Goal: Information Seeking & Learning: Learn about a topic

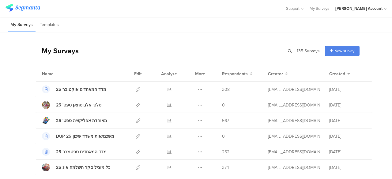
click at [379, 7] on div "[PERSON_NAME] Account" at bounding box center [359, 9] width 47 height 6
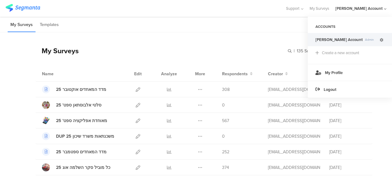
click at [383, 39] on icon at bounding box center [382, 40] width 4 height 4
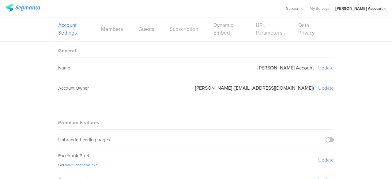
click at [179, 30] on link "Subscription" at bounding box center [184, 29] width 29 height 8
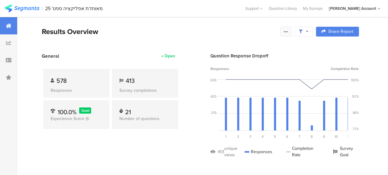
click at [288, 32] on icon at bounding box center [285, 31] width 5 height 5
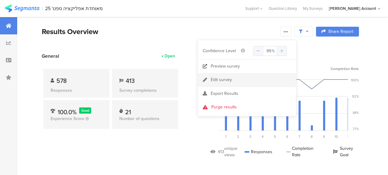
click at [218, 79] on div "Edit survey" at bounding box center [221, 80] width 21 height 6
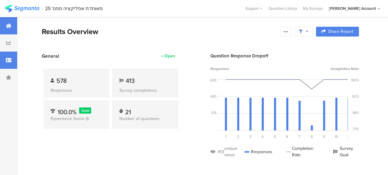
click at [8, 59] on icon at bounding box center [9, 60] width 6 height 5
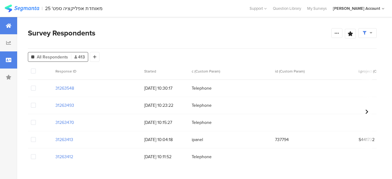
click at [7, 24] on icon at bounding box center [9, 25] width 6 height 5
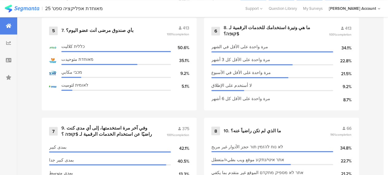
scroll to position [490, 0]
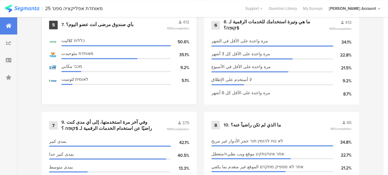
click at [77, 25] on div "7. بأي صندوق مرضى أنت عضو اليوم؟" at bounding box center [97, 25] width 72 height 6
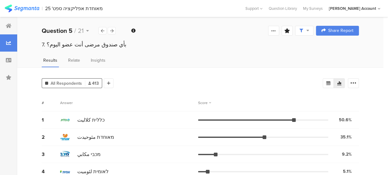
click at [130, 97] on div "# Answer Score" at bounding box center [200, 102] width 317 height 17
click at [356, 81] on icon at bounding box center [353, 83] width 6 height 6
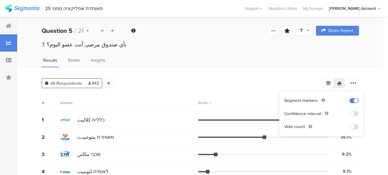
click at [242, 93] on div "All Respondents 413 Add Segment # Answer Score 1 כללית كلاليت 50.6% 209 votes 2…" at bounding box center [200, 125] width 366 height 117
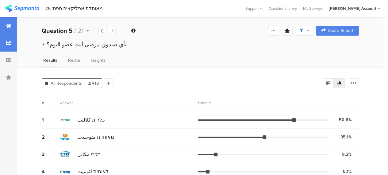
click at [9, 22] on div at bounding box center [8, 25] width 17 height 17
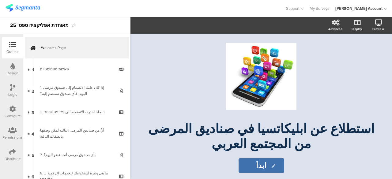
click at [15, 148] on div "Distribute" at bounding box center [12, 154] width 21 height 21
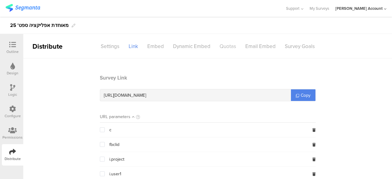
click at [227, 47] on div "Quotas" at bounding box center [228, 46] width 26 height 11
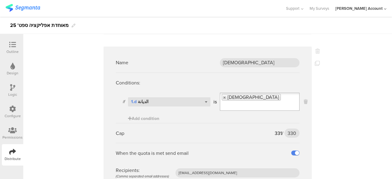
scroll to position [368, 0]
click at [289, 133] on input "330" at bounding box center [292, 132] width 15 height 9
type input "338"
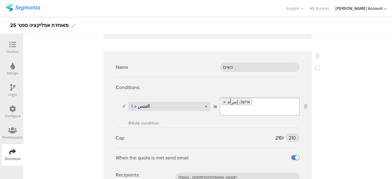
scroll to position [889, 0]
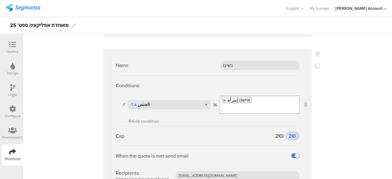
click at [291, 134] on input "210" at bounding box center [293, 135] width 14 height 9
type input "1"
type input "218"
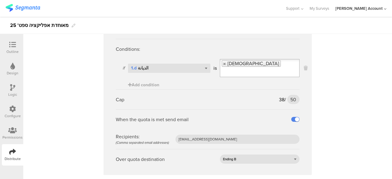
scroll to position [1989, 0]
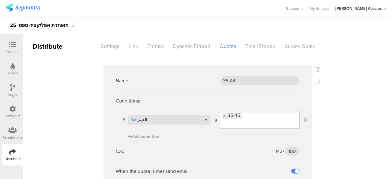
click at [14, 128] on icon at bounding box center [12, 130] width 9 height 7
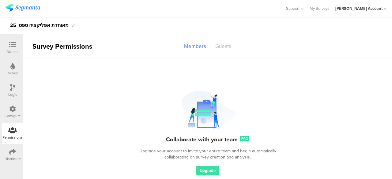
click at [227, 47] on div "Guests" at bounding box center [223, 46] width 25 height 11
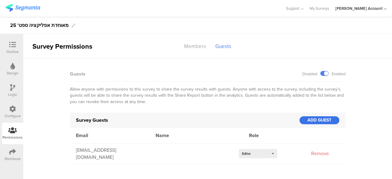
click at [319, 121] on div "ADD GUEST" at bounding box center [320, 120] width 40 height 8
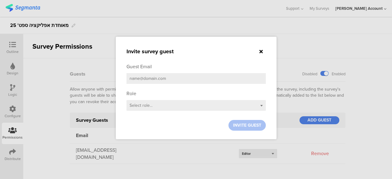
click at [147, 78] on input "email" at bounding box center [196, 78] width 139 height 11
paste input "mirajubran87@gmail.com"
type input "mirajubran87@gmail.com"
click at [144, 85] on div "Guest Email mirajubran87@gmail.com" at bounding box center [196, 75] width 139 height 24
click at [179, 105] on div "Select role..." at bounding box center [196, 105] width 139 height 11
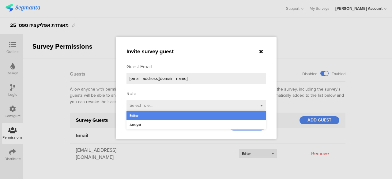
click at [133, 115] on div "Editor" at bounding box center [196, 115] width 139 height 9
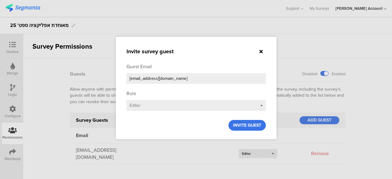
click at [242, 126] on span "INVITE GUEST" at bounding box center [247, 125] width 28 height 6
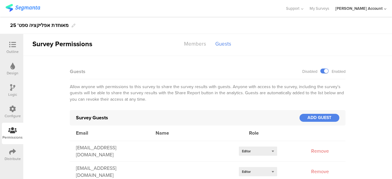
scroll to position [4, 0]
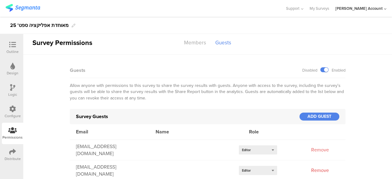
click at [316, 169] on div "Remove" at bounding box center [320, 170] width 31 height 7
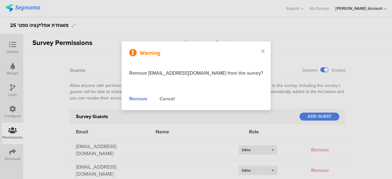
click at [143, 97] on div "Remove" at bounding box center [138, 98] width 18 height 7
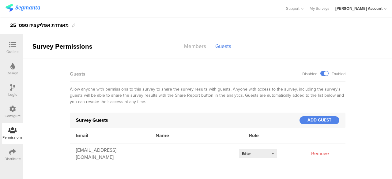
click at [203, 166] on div "Survey Permissions Members Guests Collaborate with your team PRO Upgrade your a…" at bounding box center [207, 106] width 369 height 145
click at [319, 135] on div at bounding box center [330, 135] width 31 height 7
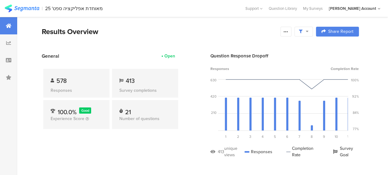
click at [148, 155] on div "General Open 578 Responses 413 Survey completions 100.0% Good Experience Score …" at bounding box center [111, 109] width 138 height 115
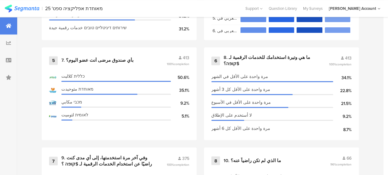
scroll to position [490, 0]
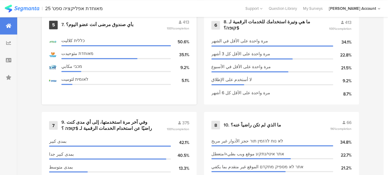
click at [88, 25] on div "7. بأي صندوق مرضى أنت عضو اليوم؟" at bounding box center [97, 25] width 72 height 6
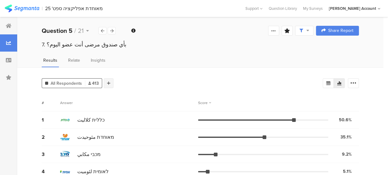
click at [110, 81] on icon at bounding box center [108, 83] width 3 height 4
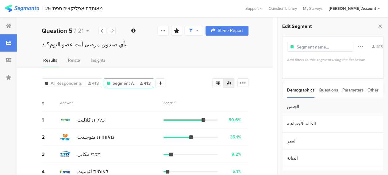
click at [289, 108] on section "الجنس" at bounding box center [332, 106] width 101 height 17
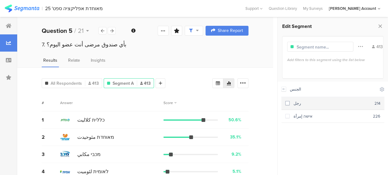
click at [287, 103] on span at bounding box center [287, 103] width 4 height 4
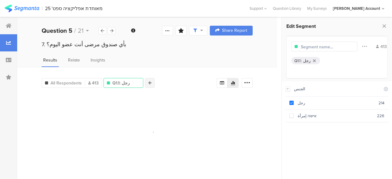
click at [148, 81] on icon at bounding box center [149, 83] width 3 height 4
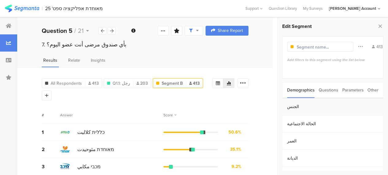
click at [293, 107] on section "الجنس" at bounding box center [332, 106] width 101 height 17
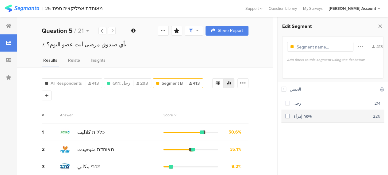
click at [285, 115] on span at bounding box center [287, 116] width 4 height 4
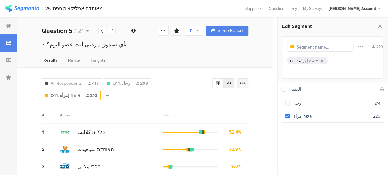
click at [246, 81] on icon at bounding box center [243, 83] width 6 height 6
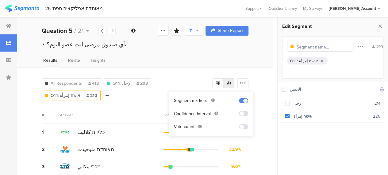
click at [241, 126] on span at bounding box center [243, 126] width 9 height 5
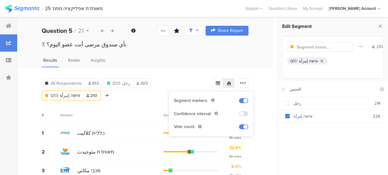
click at [123, 111] on div "# Answer Score" at bounding box center [145, 114] width 207 height 17
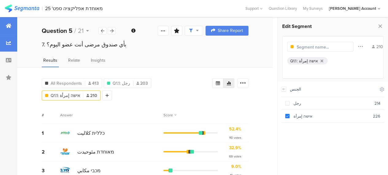
click at [12, 25] on div at bounding box center [8, 25] width 17 height 17
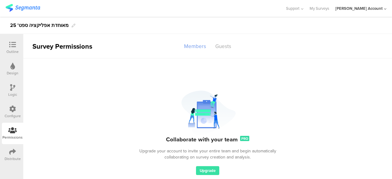
click at [198, 44] on div "Members" at bounding box center [195, 46] width 31 height 11
click at [193, 48] on div "Members" at bounding box center [195, 46] width 31 height 11
click at [227, 46] on div "Guests" at bounding box center [223, 46] width 25 height 11
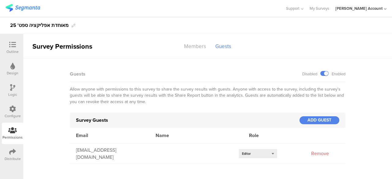
click at [211, 67] on div "Guests Disabled Enabled" at bounding box center [208, 74] width 276 height 16
click at [10, 44] on icon at bounding box center [12, 44] width 7 height 7
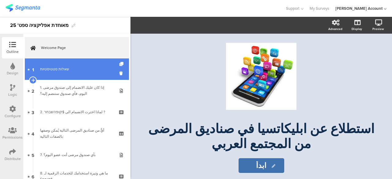
drag, startPoint x: 84, startPoint y: 73, endPoint x: 86, endPoint y: 76, distance: 3.4
click at [84, 73] on link "1 שאלות סטטיסטיות" at bounding box center [77, 69] width 104 height 21
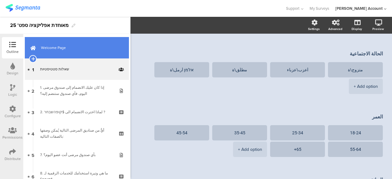
click at [97, 44] on link "Welcome Page" at bounding box center [77, 47] width 104 height 21
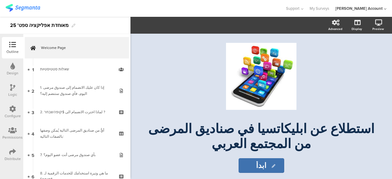
click at [105, 11] on div at bounding box center [143, 8] width 274 height 10
click at [182, 13] on div "Support Help Center Live Chat My Surveys hisham Jubran Account ACCOUNTS hisham …" at bounding box center [196, 8] width 381 height 17
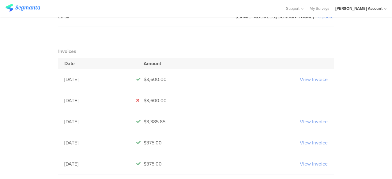
scroll to position [153, 0]
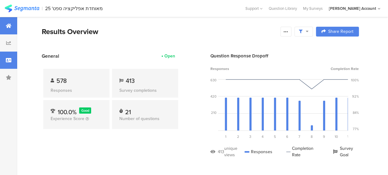
drag, startPoint x: 10, startPoint y: 61, endPoint x: 14, endPoint y: 63, distance: 4.1
click at [10, 61] on icon at bounding box center [9, 60] width 6 height 5
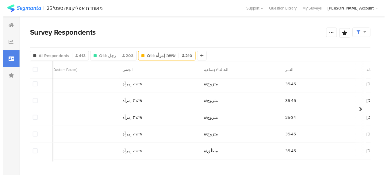
scroll to position [552, 0]
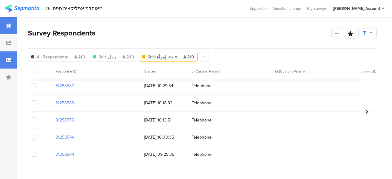
click at [5, 22] on div at bounding box center [8, 25] width 17 height 17
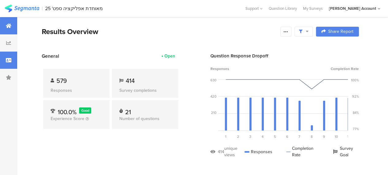
click at [10, 60] on icon at bounding box center [9, 60] width 6 height 5
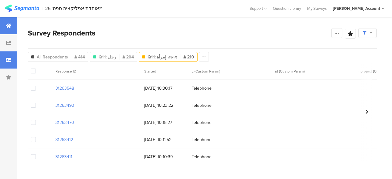
click at [8, 25] on icon at bounding box center [9, 25] width 6 height 5
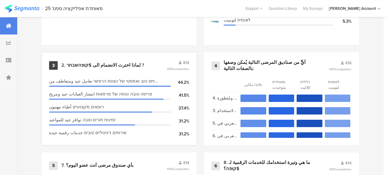
scroll to position [429, 0]
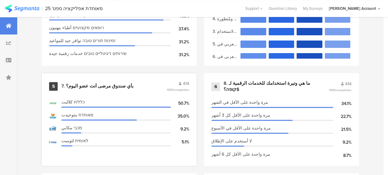
click at [106, 89] on div "7. بأي صندوق مرضى أنت عضو اليوم؟" at bounding box center [97, 86] width 72 height 6
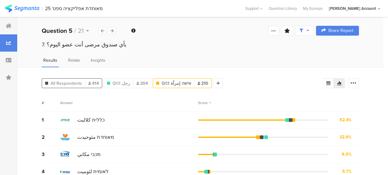
click at [82, 84] on div "All Respondents 414" at bounding box center [72, 83] width 60 height 6
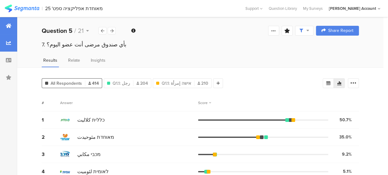
click at [10, 27] on icon at bounding box center [9, 25] width 6 height 5
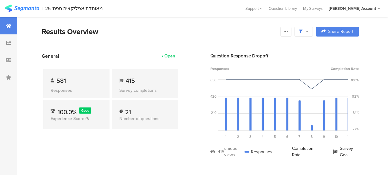
click at [215, 36] on div "Results Overview" at bounding box center [159, 31] width 235 height 11
click at [11, 60] on icon at bounding box center [9, 60] width 6 height 5
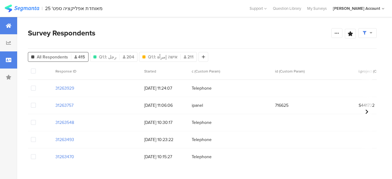
click at [9, 25] on icon at bounding box center [9, 25] width 6 height 5
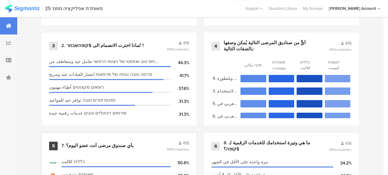
scroll to position [398, 0]
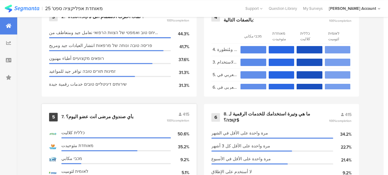
click at [113, 117] on div "7. بأي صندوق مرضى أنت عضو اليوم؟" at bounding box center [97, 117] width 72 height 6
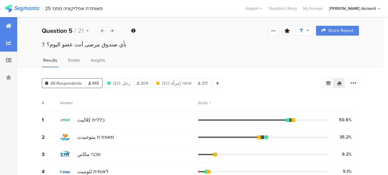
click at [7, 27] on icon at bounding box center [9, 25] width 6 height 5
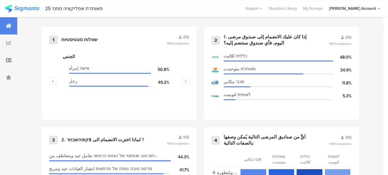
scroll to position [276, 0]
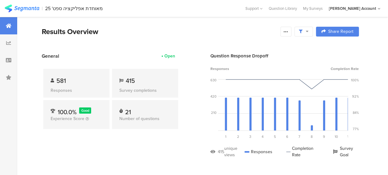
click at [144, 30] on div "Results Overview" at bounding box center [159, 31] width 235 height 11
click at [308, 32] on icon at bounding box center [307, 31] width 3 height 4
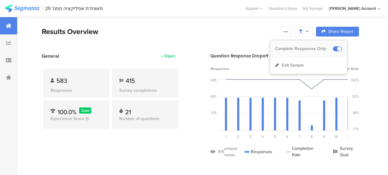
click at [312, 49] on div "Complete Responses Only" at bounding box center [304, 49] width 58 height 6
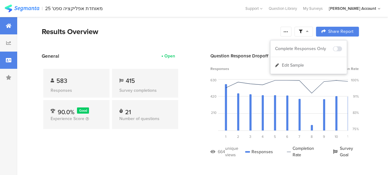
click at [11, 60] on div at bounding box center [8, 59] width 17 height 17
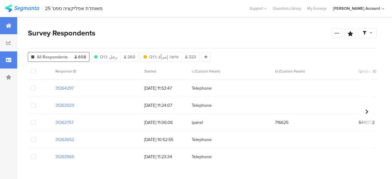
click at [8, 25] on icon at bounding box center [9, 25] width 6 height 5
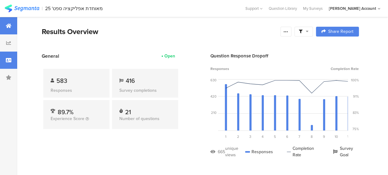
click at [10, 60] on icon at bounding box center [9, 60] width 6 height 5
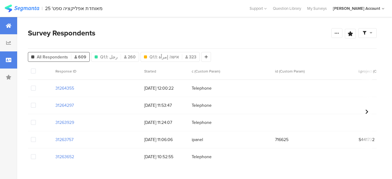
click at [10, 27] on icon at bounding box center [9, 25] width 6 height 5
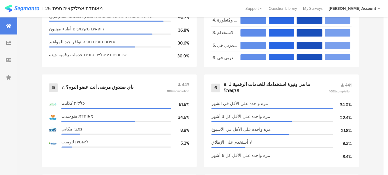
scroll to position [460, 0]
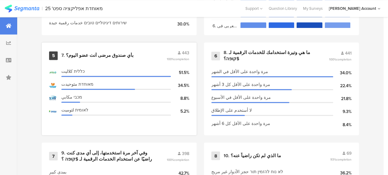
click at [89, 55] on div "7. بأي صندوق مرضى أنت عضو اليوم؟" at bounding box center [97, 55] width 72 height 6
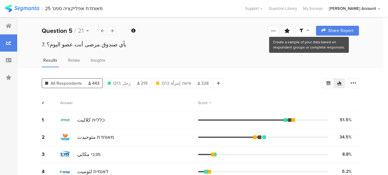
click at [309, 30] on icon at bounding box center [307, 30] width 3 height 4
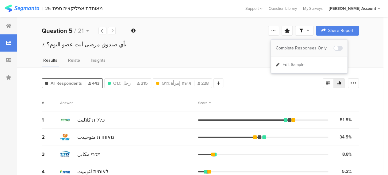
click at [314, 46] on div "Complete Responses Only" at bounding box center [305, 48] width 58 height 6
click at [8, 25] on icon at bounding box center [9, 25] width 6 height 5
